Goal: Task Accomplishment & Management: Manage account settings

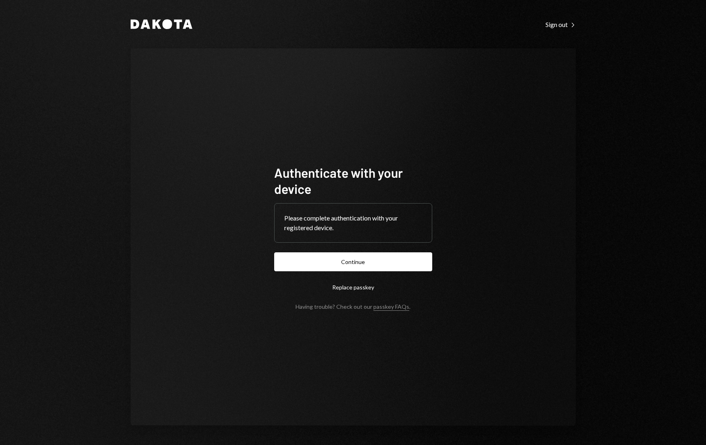
click at [361, 262] on button "Continue" at bounding box center [353, 261] width 158 height 19
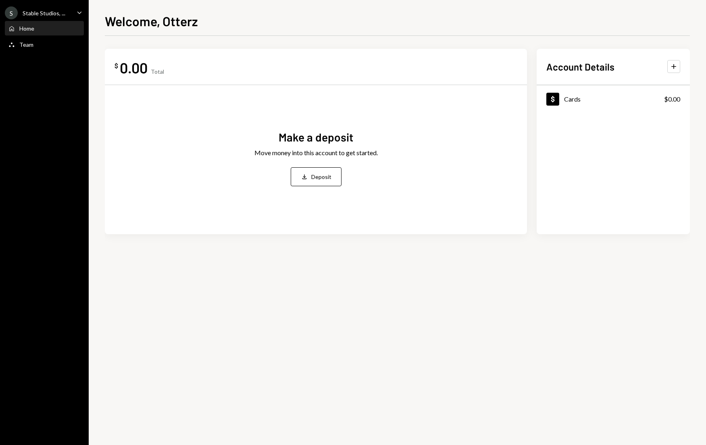
click at [79, 10] on icon "Caret Down" at bounding box center [79, 12] width 9 height 9
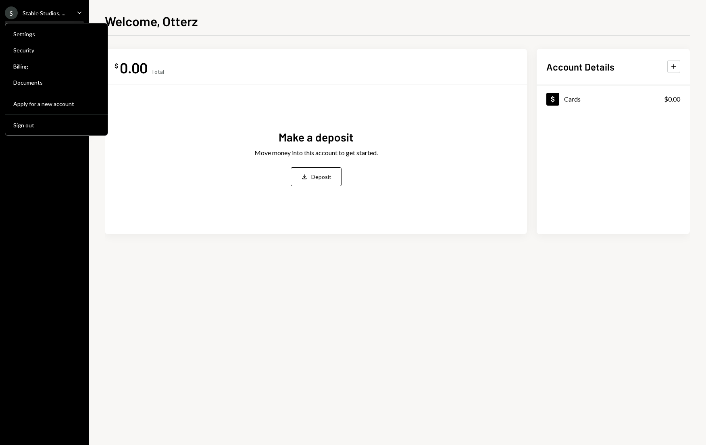
click at [127, 177] on div "Make a deposit Move money into this account to get started. Deposit Deposit" at bounding box center [316, 158] width 403 height 133
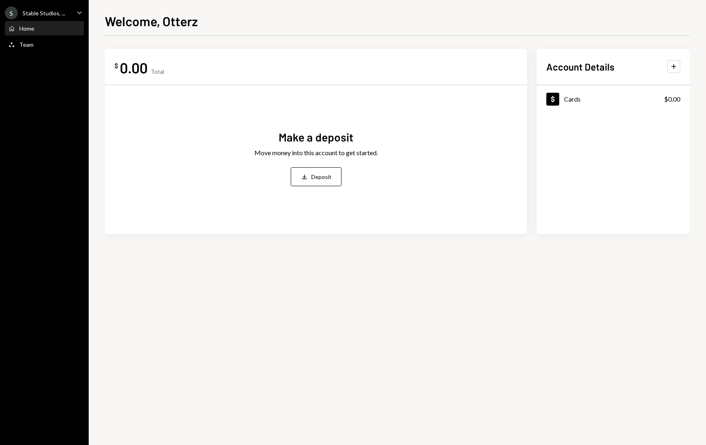
click at [58, 10] on div "Stable Studios, ..." at bounding box center [44, 13] width 43 height 7
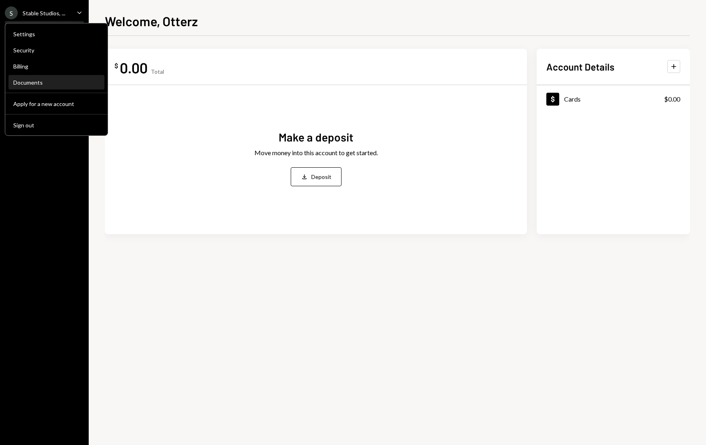
click at [38, 80] on div "Documents" at bounding box center [56, 82] width 86 height 7
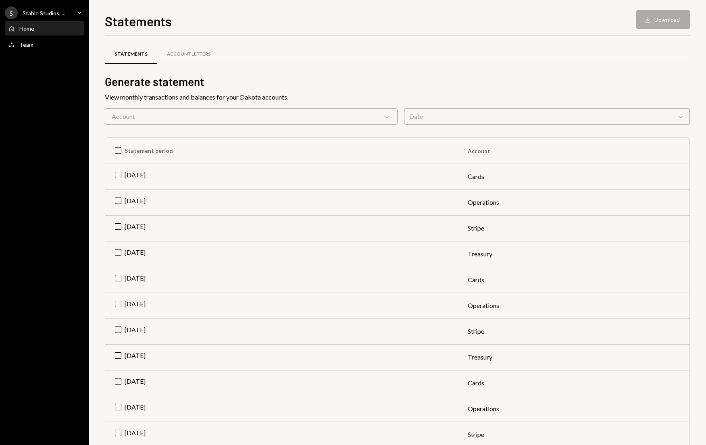
click at [21, 27] on div "Home" at bounding box center [26, 28] width 15 height 7
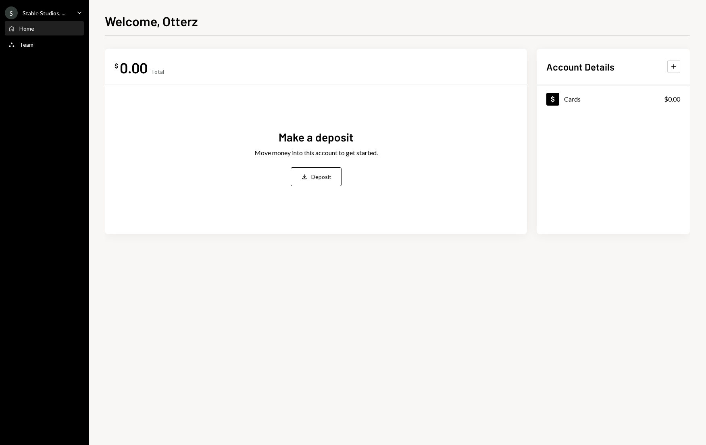
click at [349, 254] on div "$ 0.00 Total Make a deposit Move money into this account to get started. Deposi…" at bounding box center [397, 154] width 585 height 211
click at [32, 45] on div "Team Team" at bounding box center [44, 44] width 73 height 7
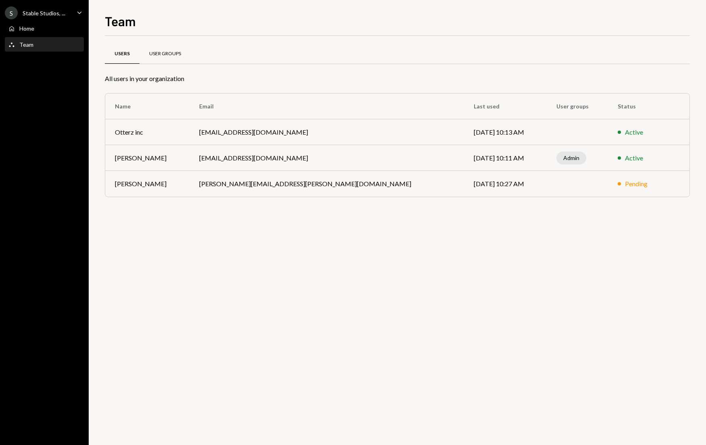
click at [168, 50] on div "User Groups" at bounding box center [165, 53] width 32 height 7
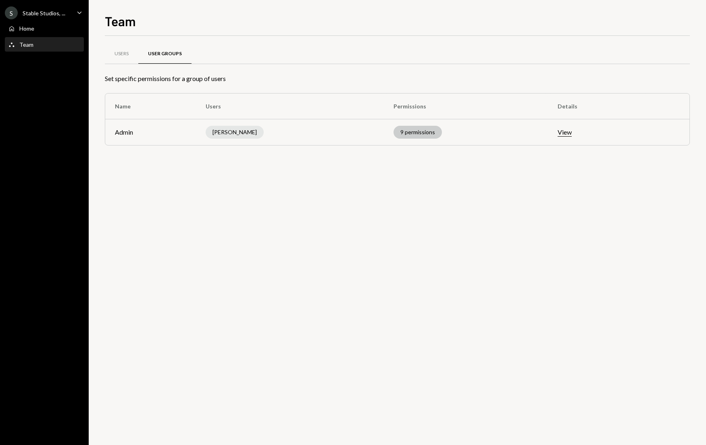
click at [399, 133] on div "9 permissions" at bounding box center [418, 132] width 48 height 13
click at [562, 132] on button "View" at bounding box center [565, 132] width 14 height 8
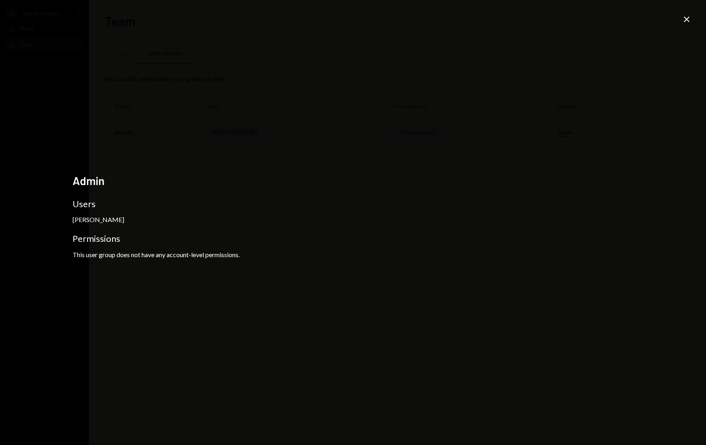
click at [679, 21] on div "Admin Users [PERSON_NAME] Permissions This user group does not have any account…" at bounding box center [353, 222] width 706 height 445
click at [683, 19] on icon "Close" at bounding box center [687, 20] width 10 height 10
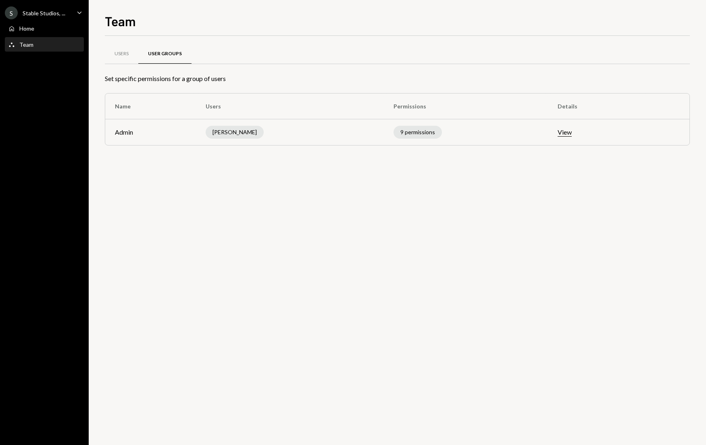
click at [77, 13] on icon "Caret Down" at bounding box center [79, 12] width 9 height 9
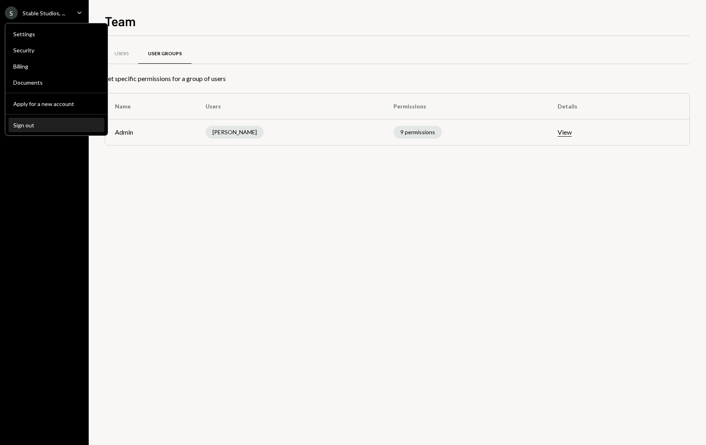
click at [66, 131] on button "Sign out" at bounding box center [56, 125] width 96 height 15
